Goal: Task Accomplishment & Management: Manage account settings

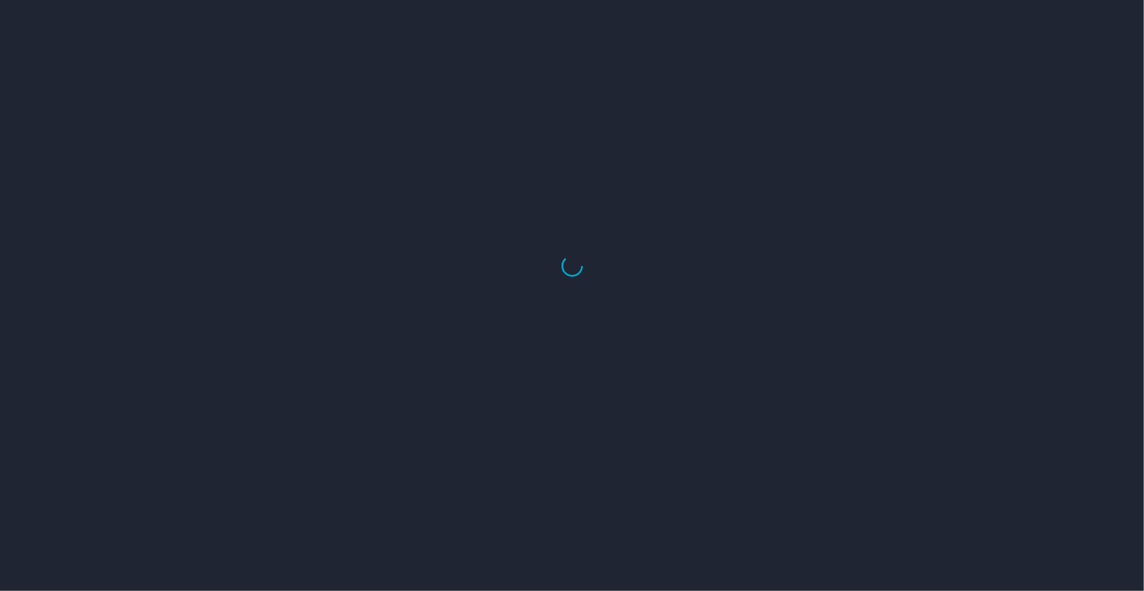
select select "US"
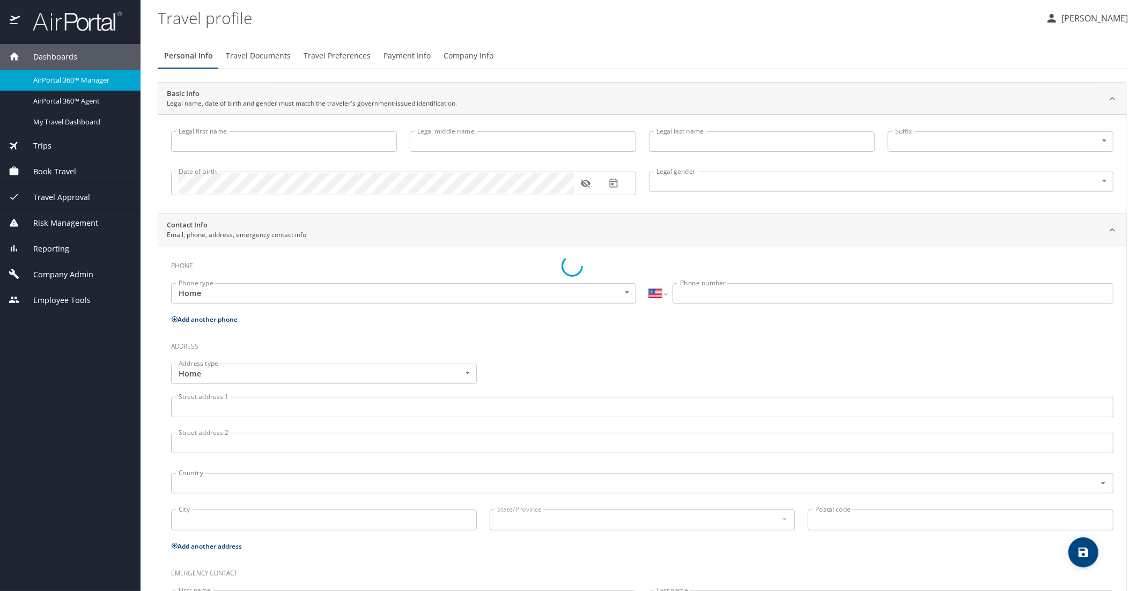
type input "Luke"
type input "Crismon"
type input "Beachley"
type input "Undisclosed"
type input "Teri"
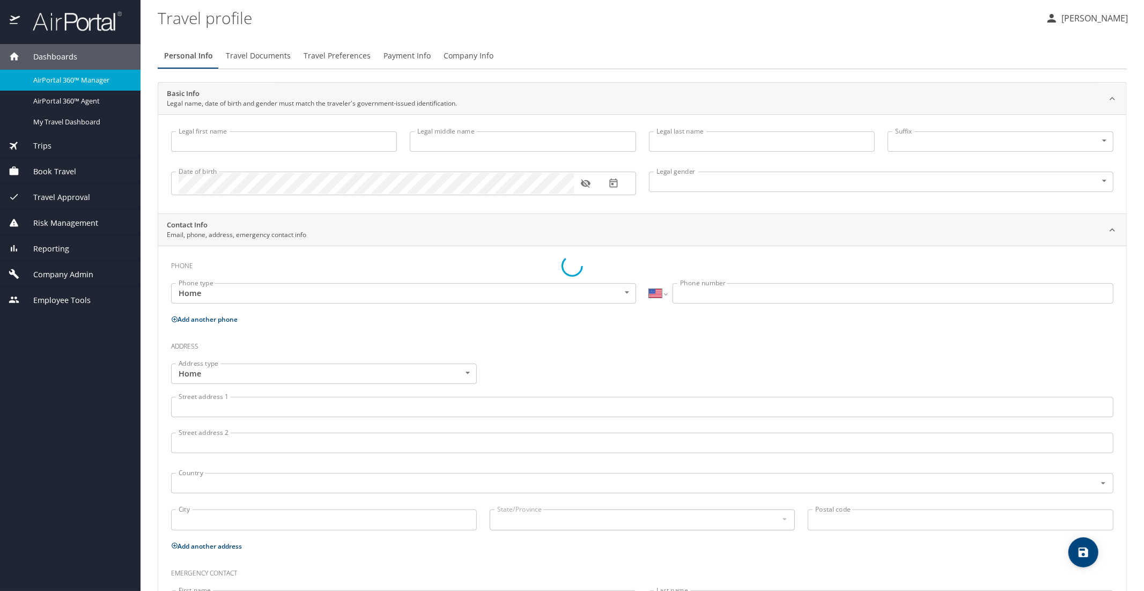
type input "Beachley"
type input "(801) 717-7714"
select select "US"
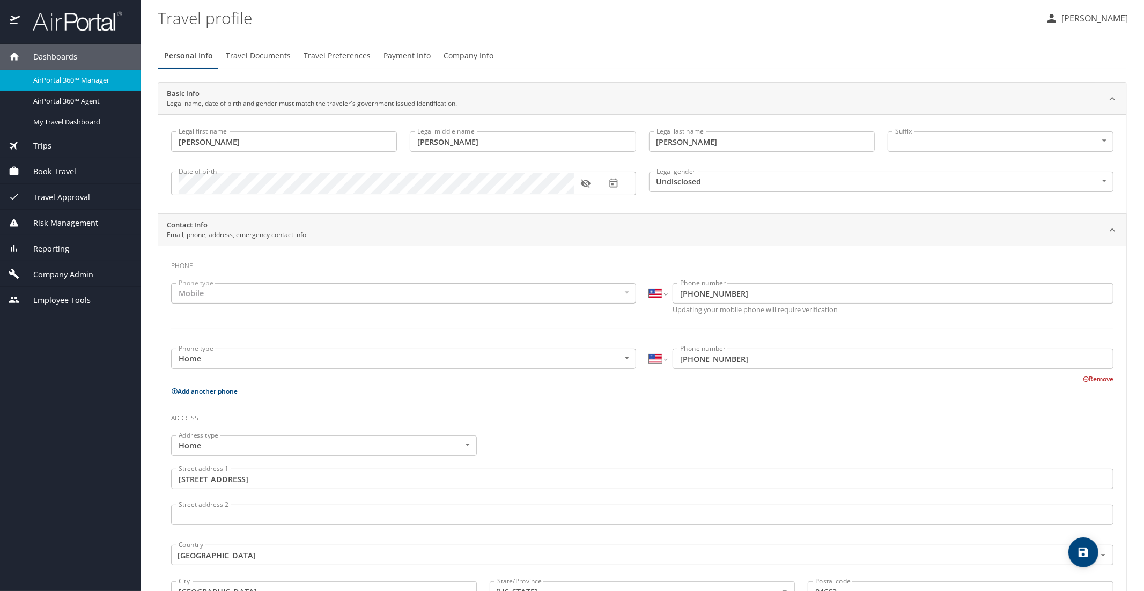
click at [48, 86] on div "AirPortal 360™ Manager" at bounding box center [70, 80] width 123 height 12
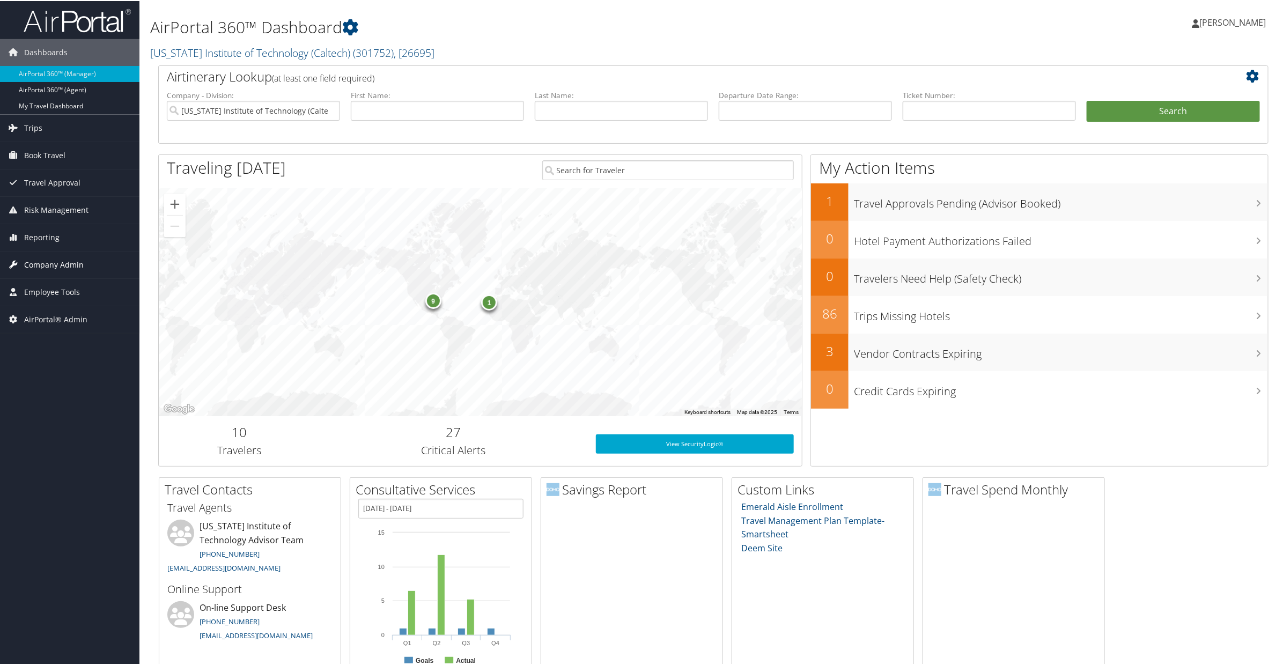
click at [55, 263] on span "Company Admin" at bounding box center [54, 263] width 60 height 27
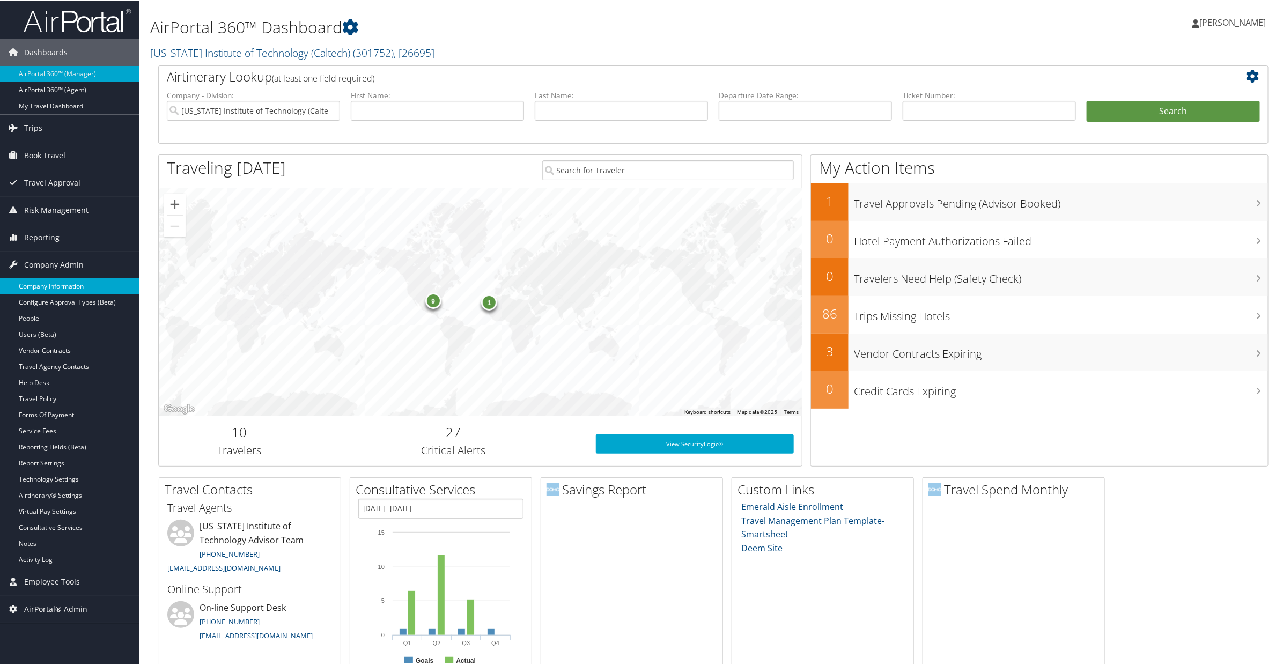
click at [56, 284] on link "Company Information" at bounding box center [69, 285] width 139 height 16
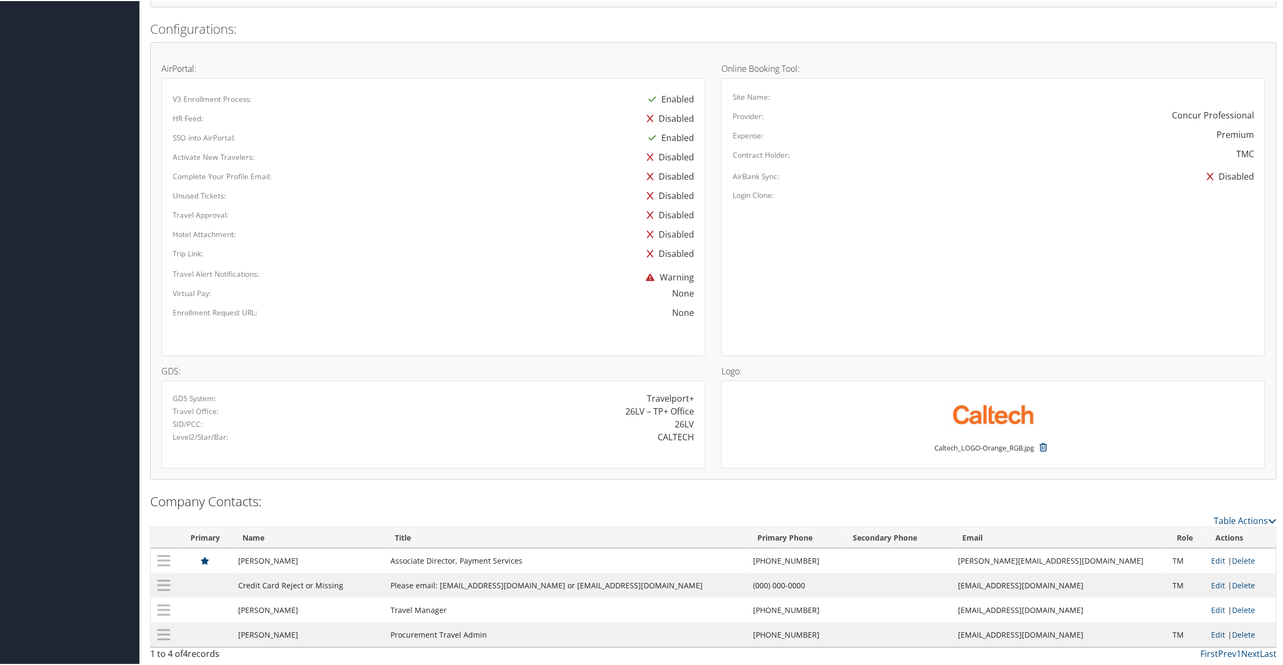
scroll to position [637, 0]
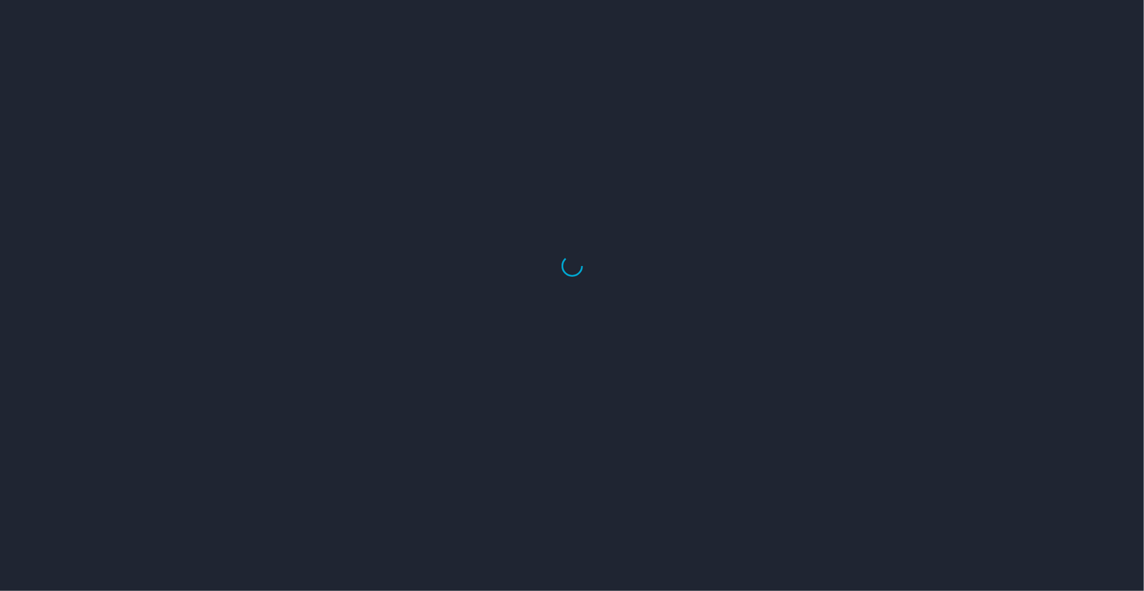
select select "US"
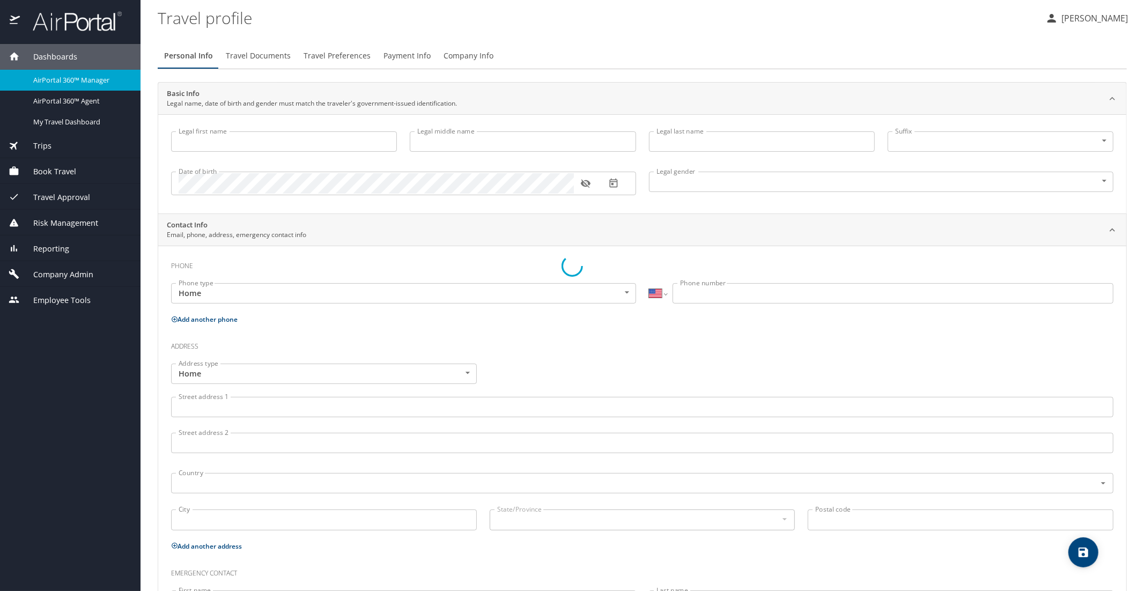
type input "Luke"
type input "Crismon"
type input "Beachley"
type input "Undisclosed"
type input "Teri"
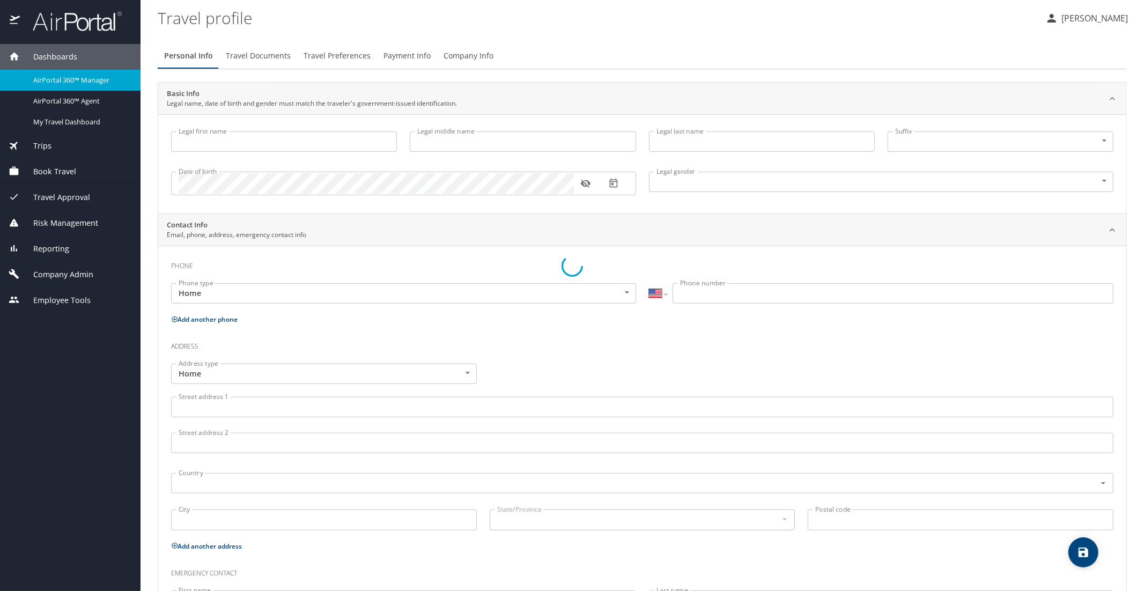
type input "Beachley"
type input "(801) 717-7714"
select select "US"
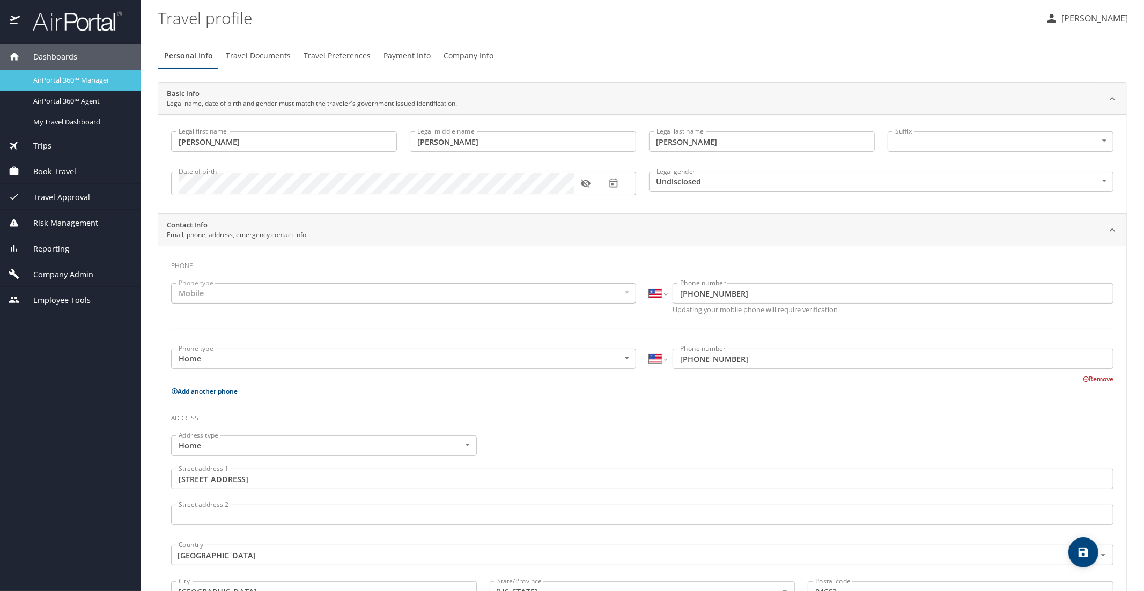
click at [90, 83] on span "AirPortal 360™ Manager" at bounding box center [80, 80] width 94 height 10
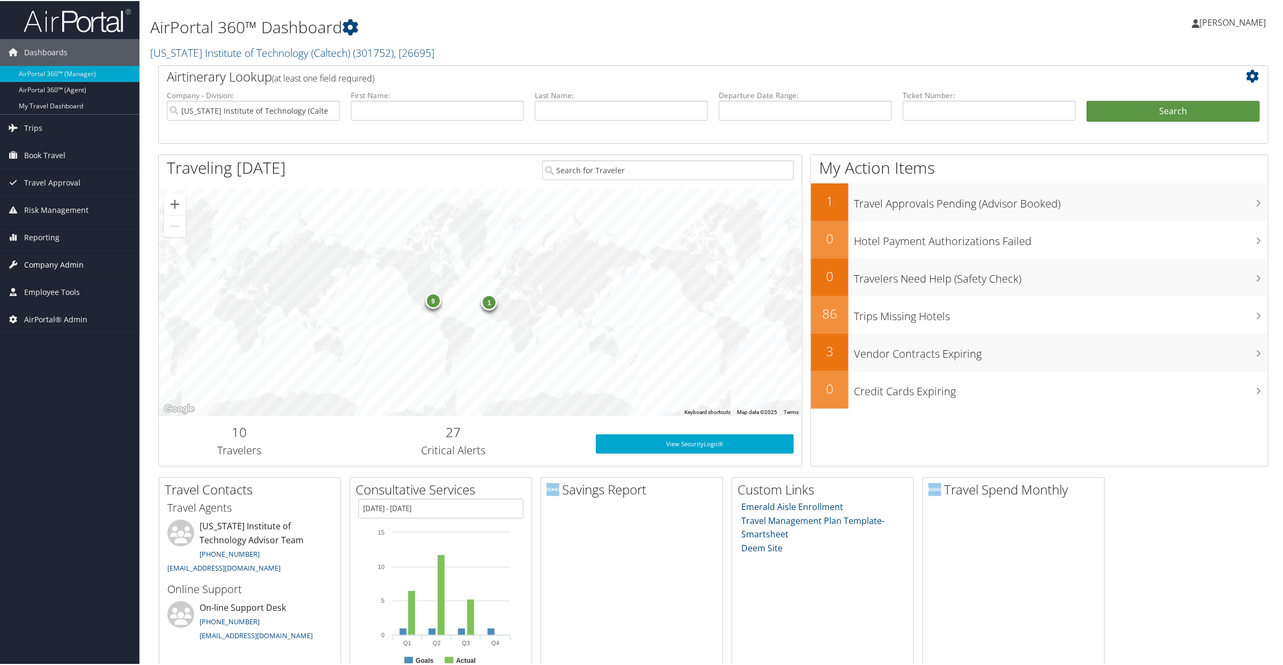
click at [62, 268] on span "Company Admin" at bounding box center [54, 263] width 60 height 27
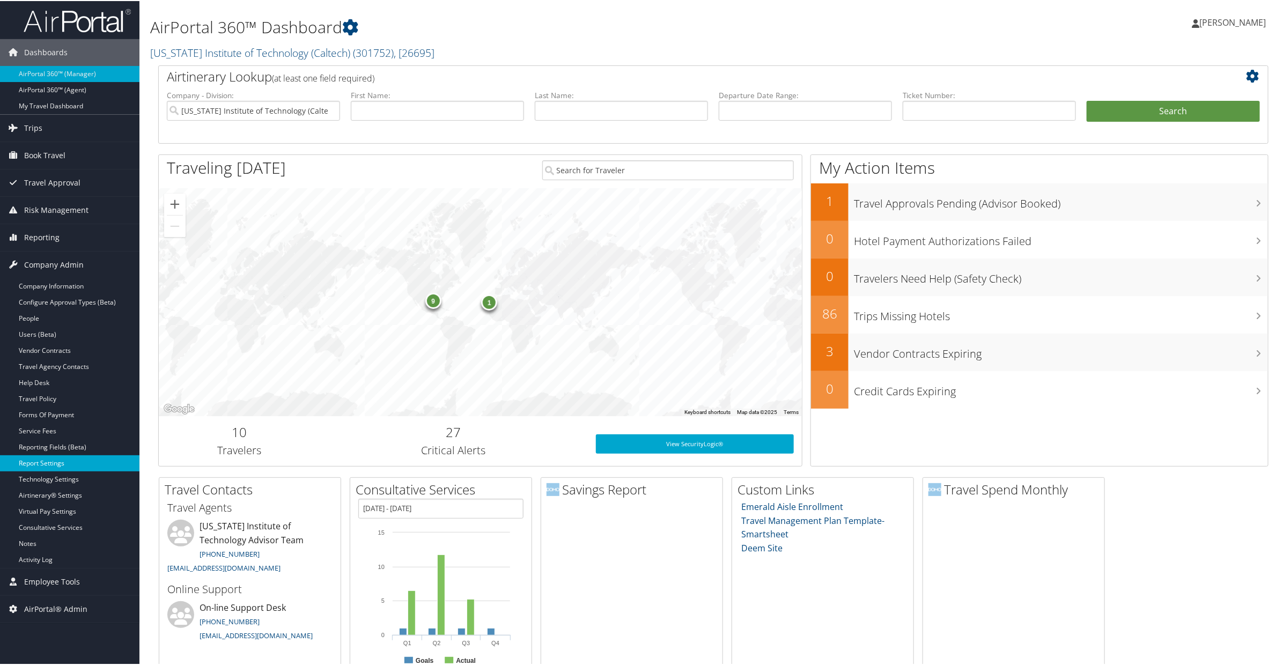
click at [51, 461] on link "Report Settings" at bounding box center [69, 462] width 139 height 16
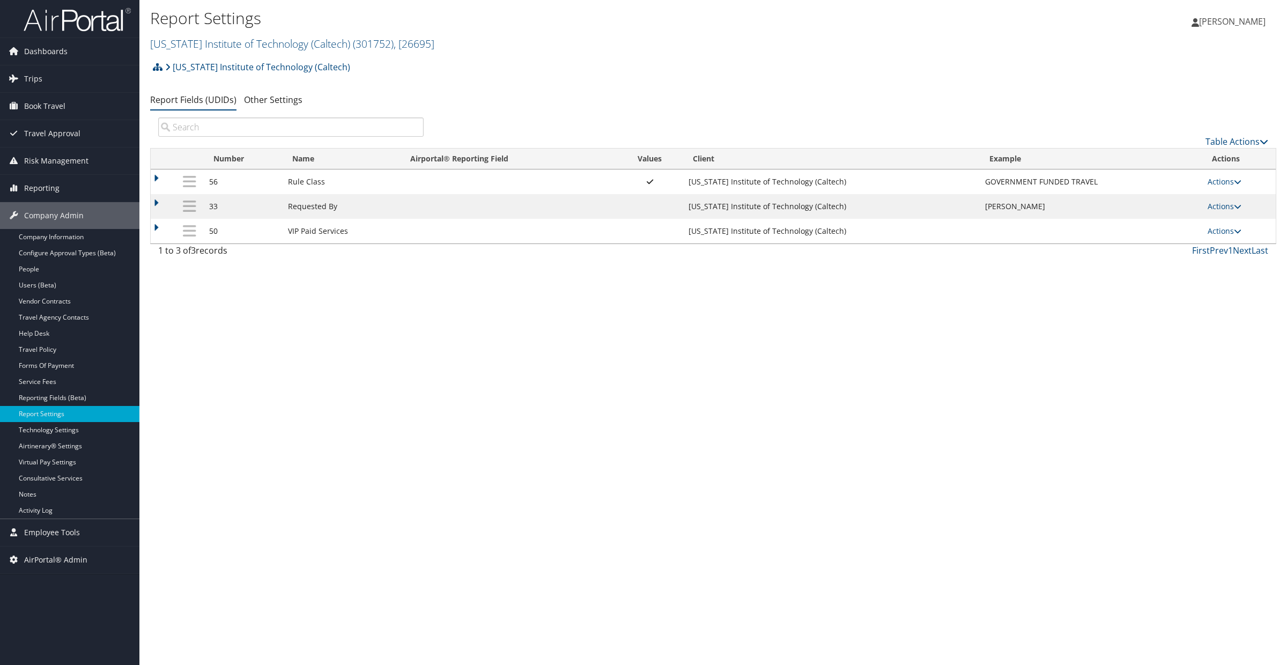
click at [393, 62] on div "California Institute of Technology (Caltech) Account Structure California Insti…" at bounding box center [713, 70] width 1126 height 29
click at [379, 308] on div "Report Settings California Institute of Technology (Caltech) ( 301752 ) , [ 266…" at bounding box center [713, 332] width 1148 height 665
click at [39, 267] on link "People" at bounding box center [69, 269] width 139 height 16
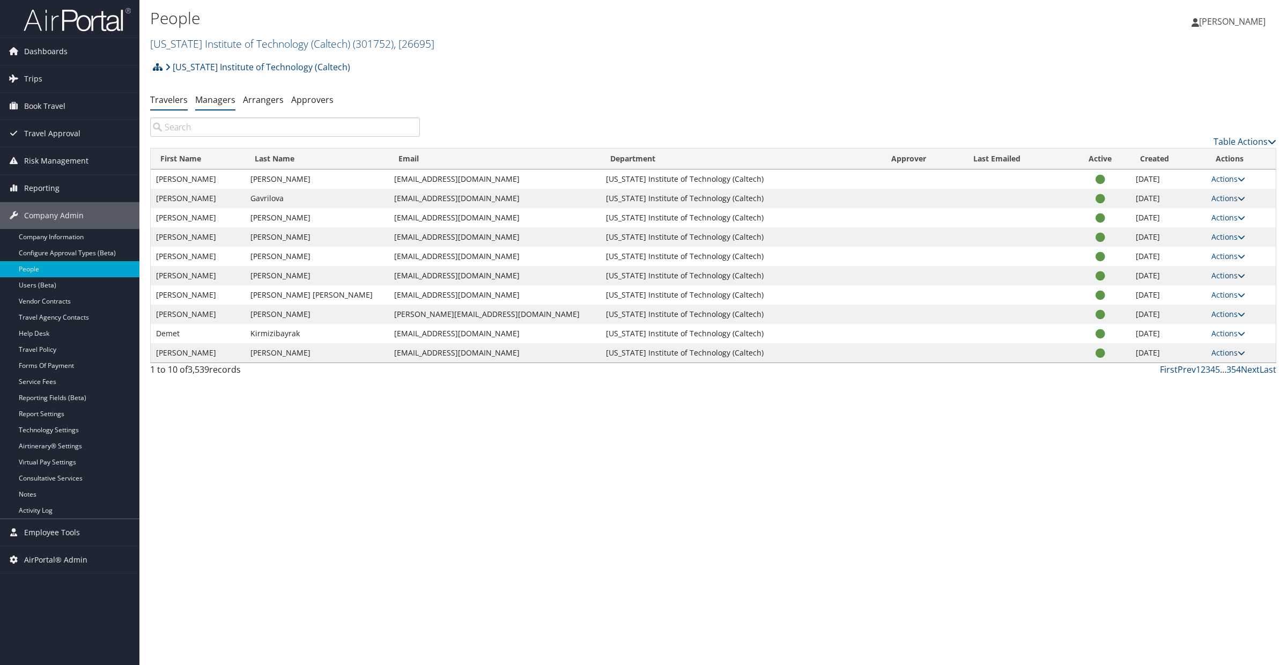
click at [219, 106] on li "Managers" at bounding box center [215, 100] width 40 height 19
click at [211, 100] on link "Managers" at bounding box center [215, 100] width 40 height 12
